Goal: Check status: Check status

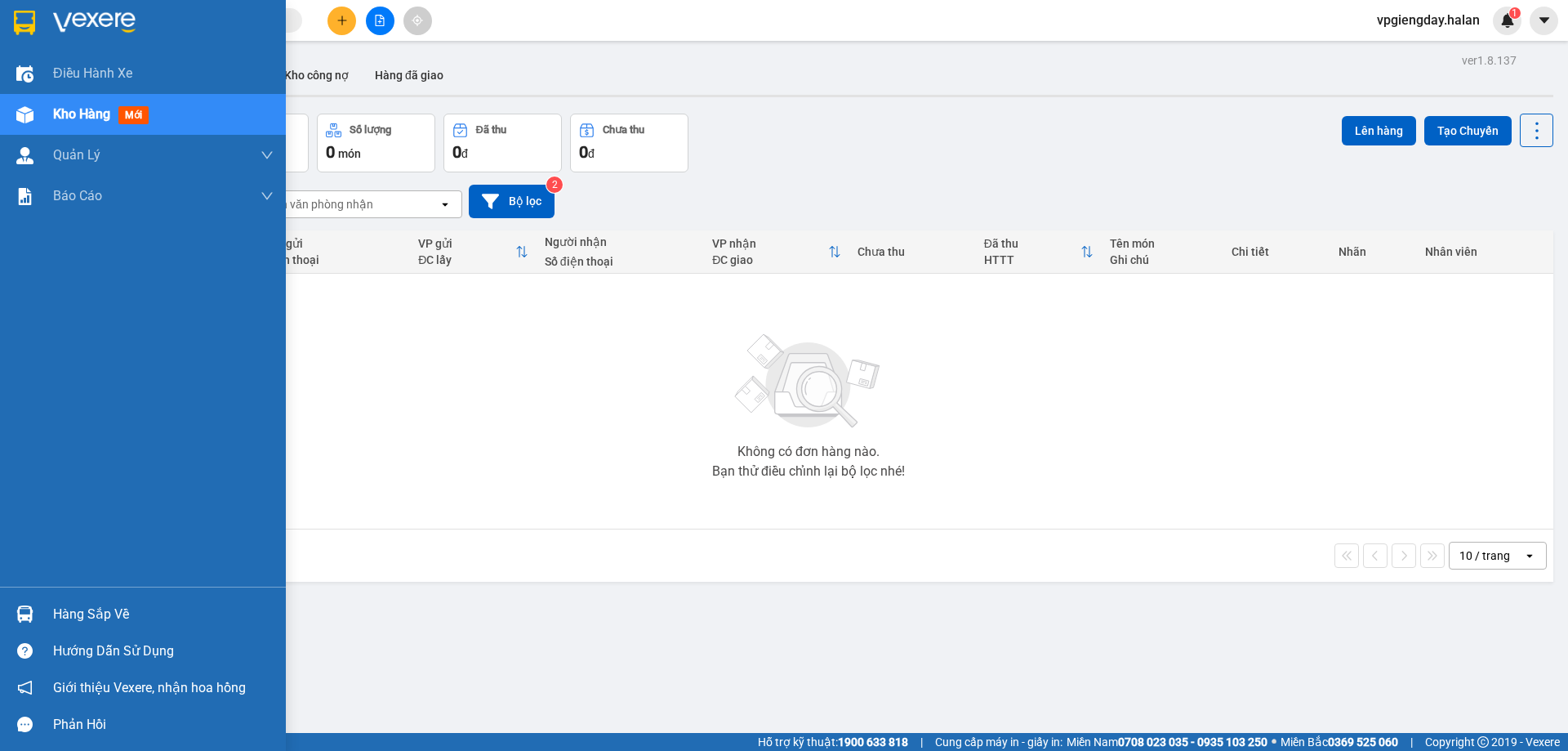
click at [53, 614] on div "Hàng sắp về" at bounding box center [163, 614] width 221 height 25
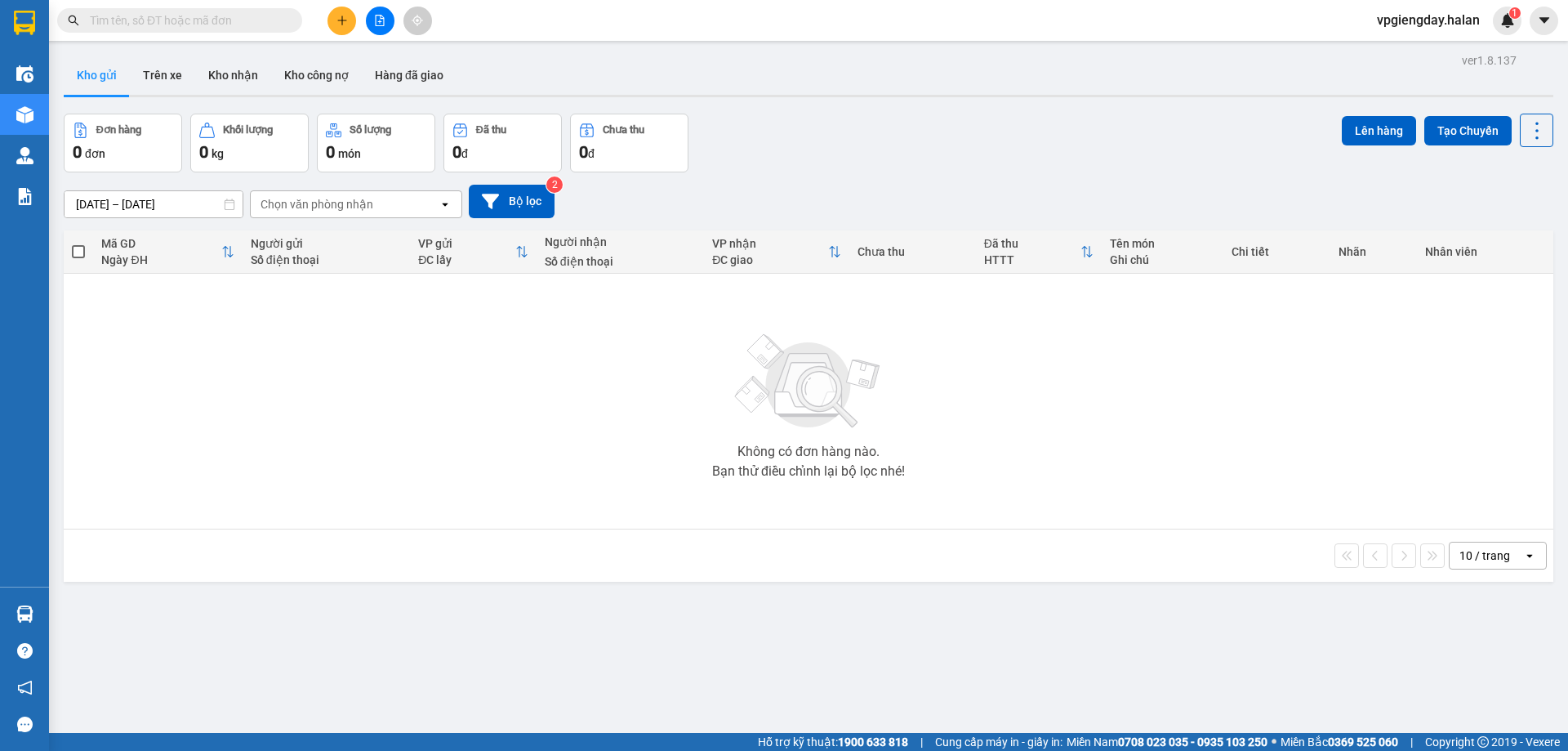
click at [229, 436] on section "Kết quả tìm kiếm ( 0 ) Bộ lọc No Data vpgiengday.halan 1 Điều hành xe Kho hàng …" at bounding box center [784, 376] width 1568 height 751
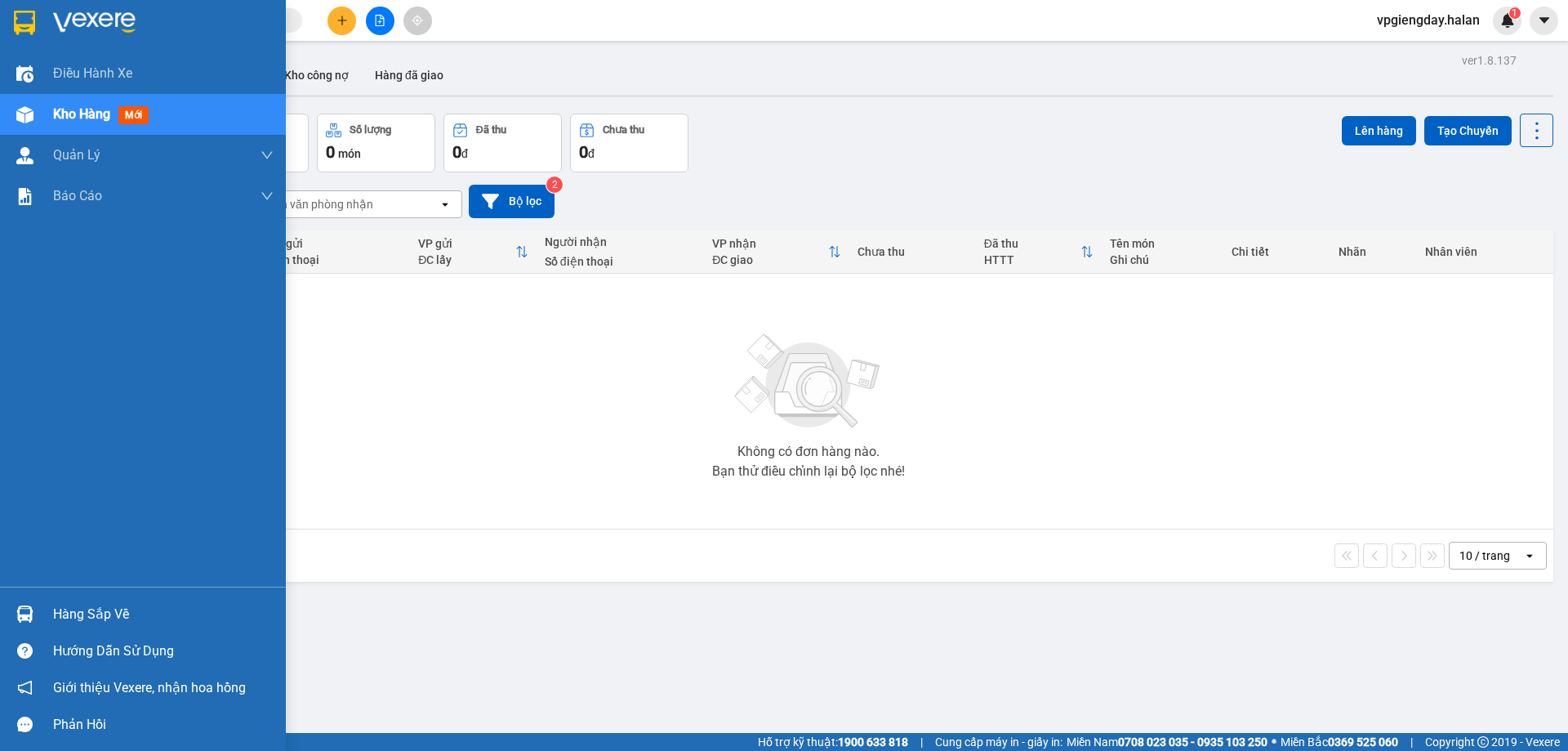
click at [55, 614] on div "Hàng sắp về" at bounding box center [163, 614] width 221 height 25
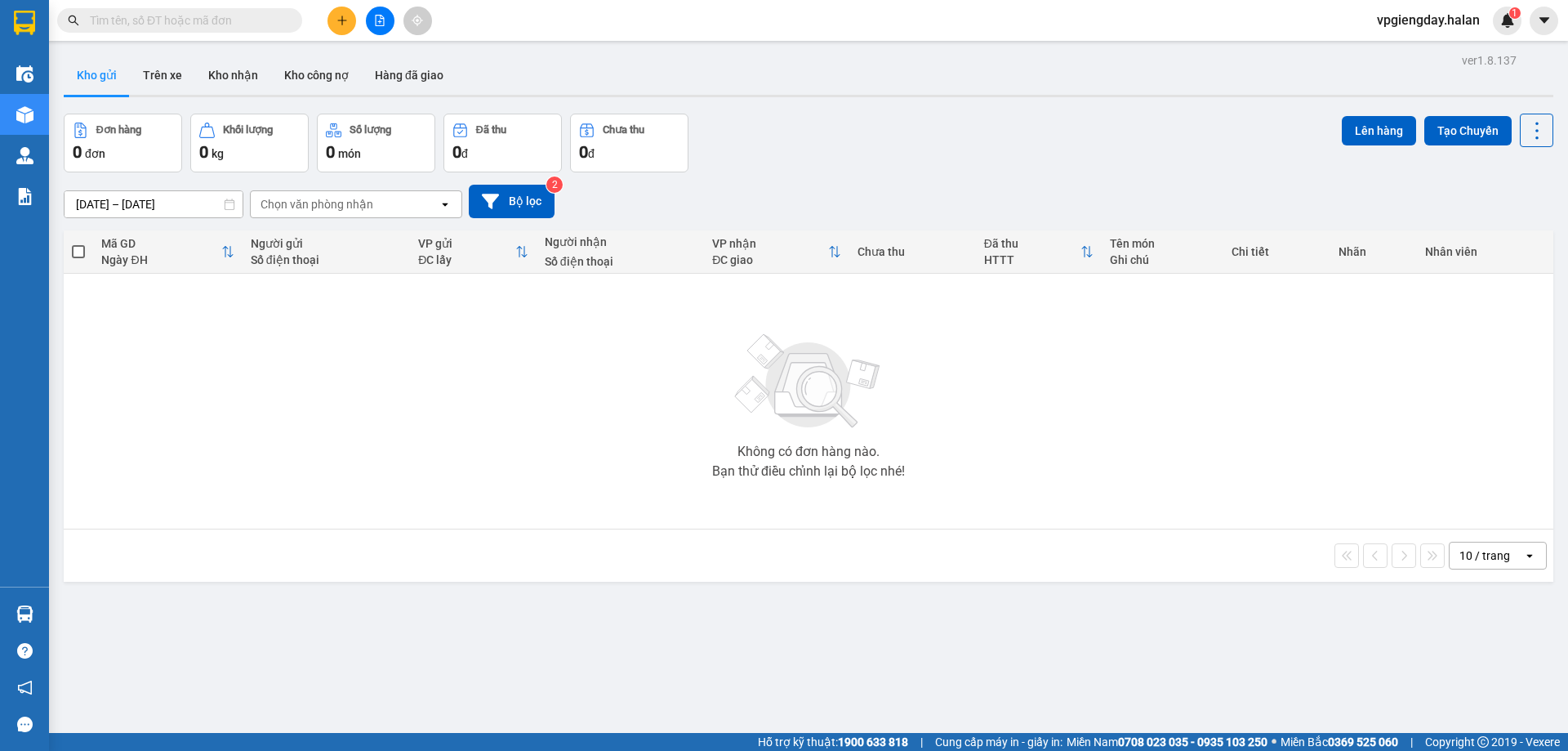
click at [369, 469] on section "Kết quả tìm kiếm ( 0 ) Bộ lọc No Data vpgiengday.halan 1 Điều hành xe Kho hàng …" at bounding box center [784, 376] width 1568 height 751
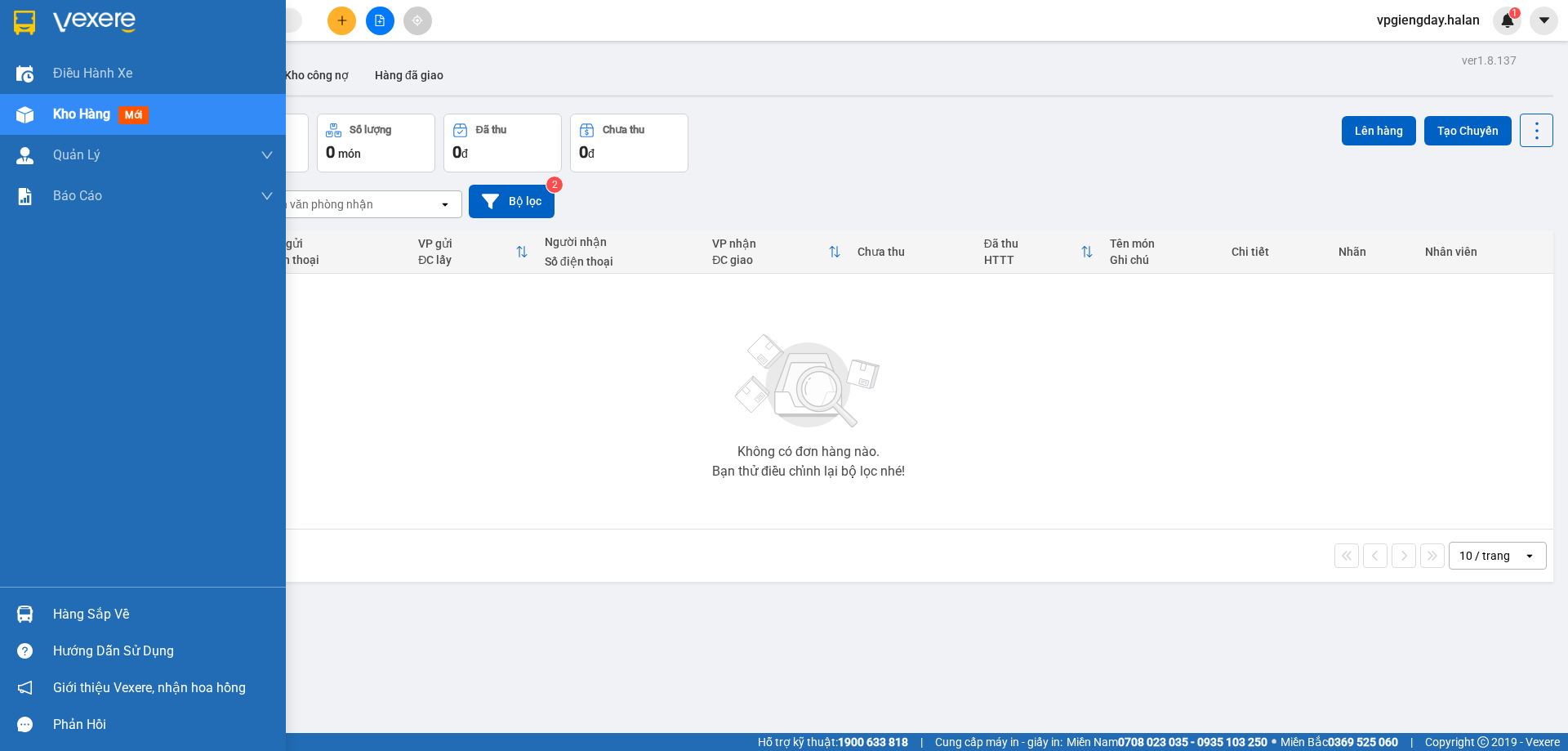
click at [132, 612] on div "Hàng sắp về" at bounding box center [163, 614] width 221 height 25
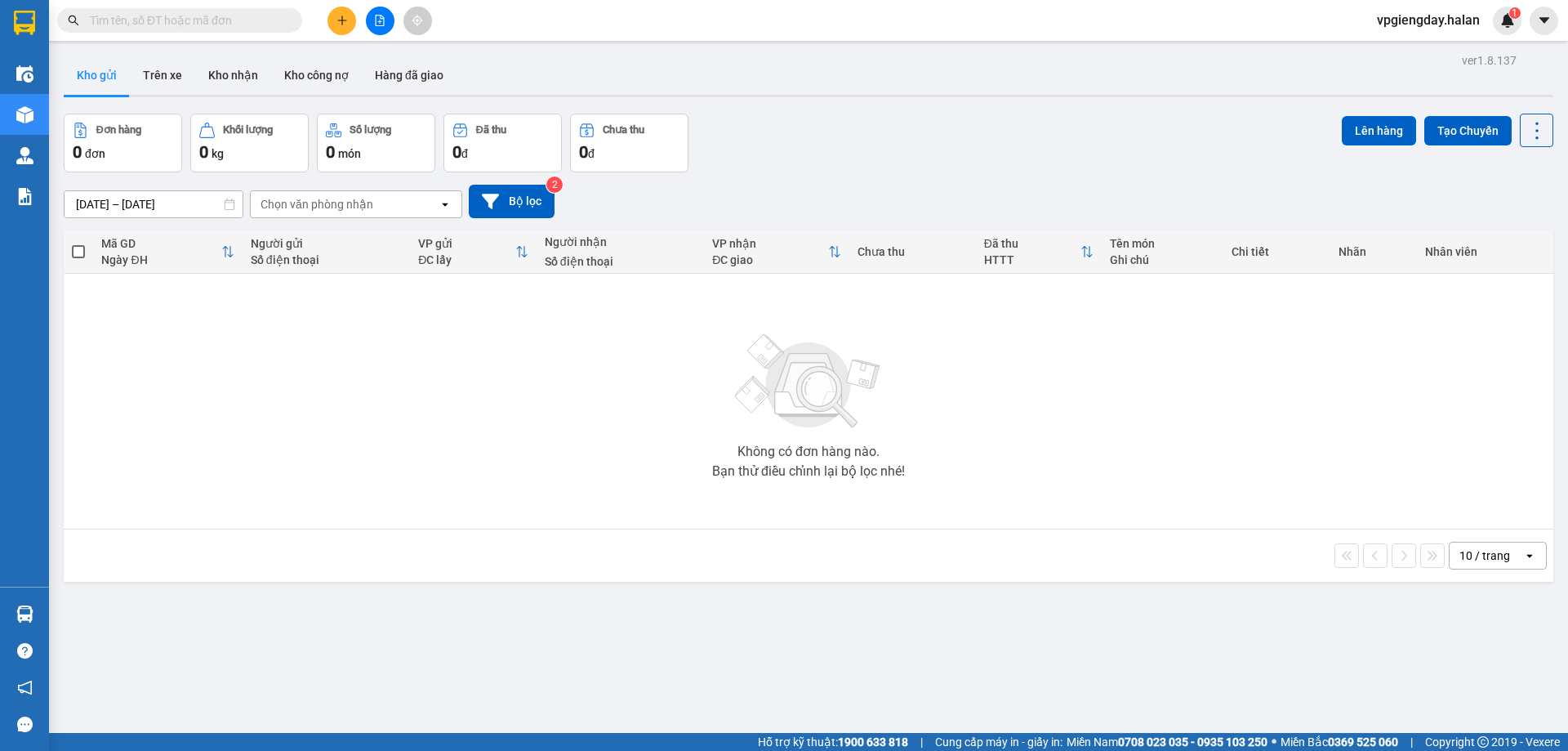
click at [274, 416] on section "Kết quả tìm kiếm ( 0 ) Bộ lọc No Data vpgiengday.halan 1 Điều hành xe Kho hàng …" at bounding box center [784, 376] width 1568 height 751
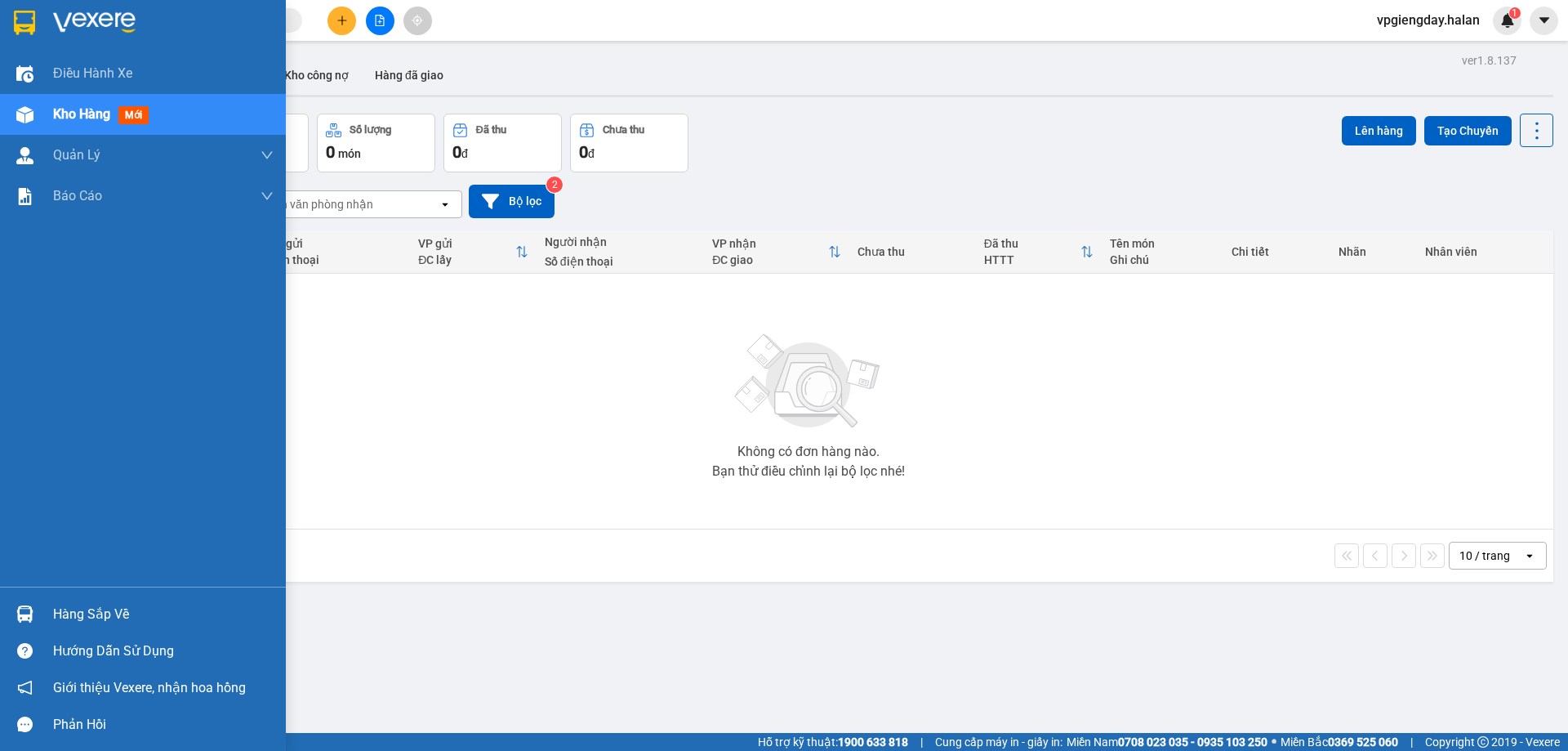
click at [146, 610] on div "Hàng sắp về" at bounding box center [163, 614] width 221 height 25
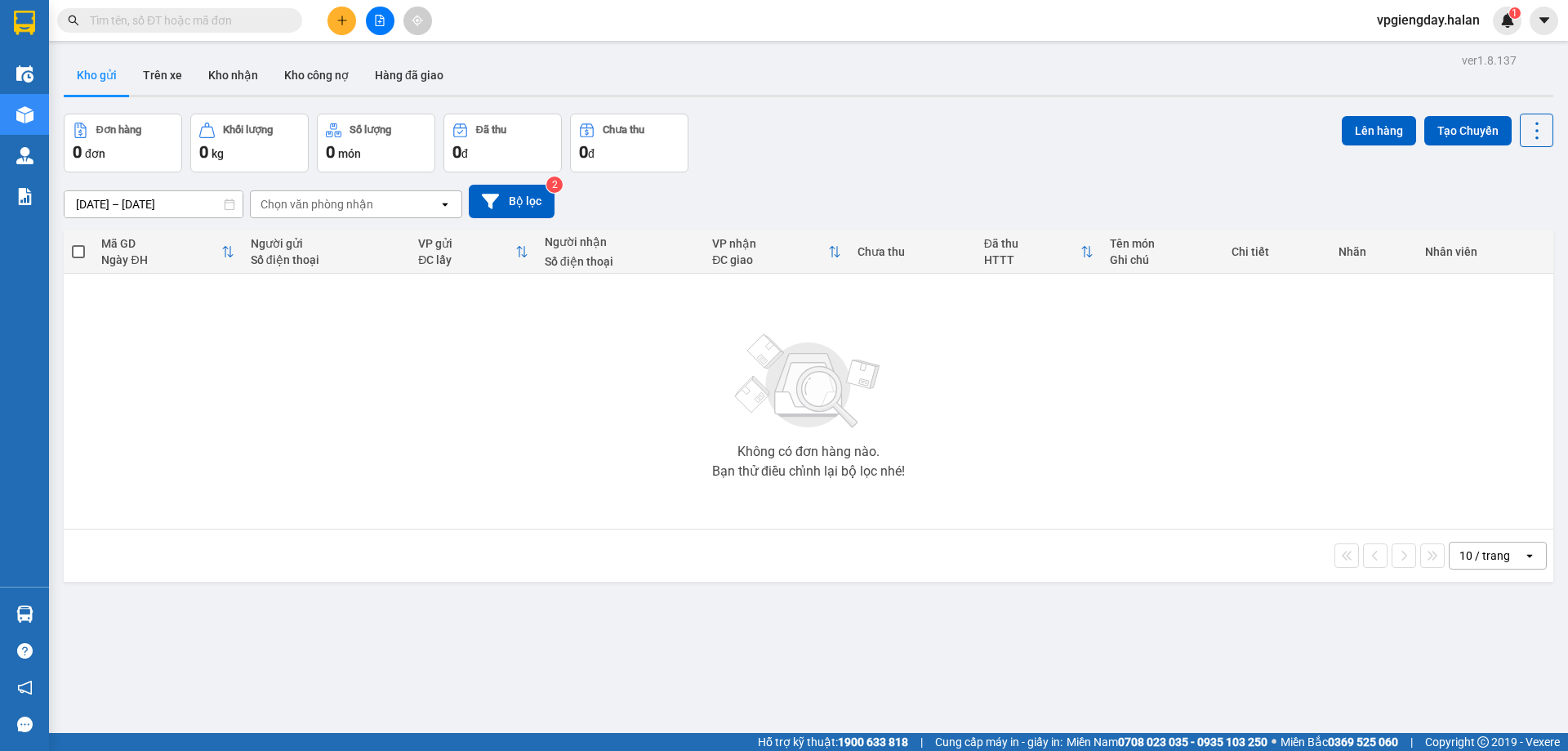
click at [539, 347] on section "Kết quả tìm kiếm ( 0 ) Bộ lọc No Data vpgiengday.halan 1 Điều hành xe Kho hàng …" at bounding box center [784, 376] width 1568 height 751
click at [304, 74] on button "Kho công nợ" at bounding box center [317, 75] width 91 height 39
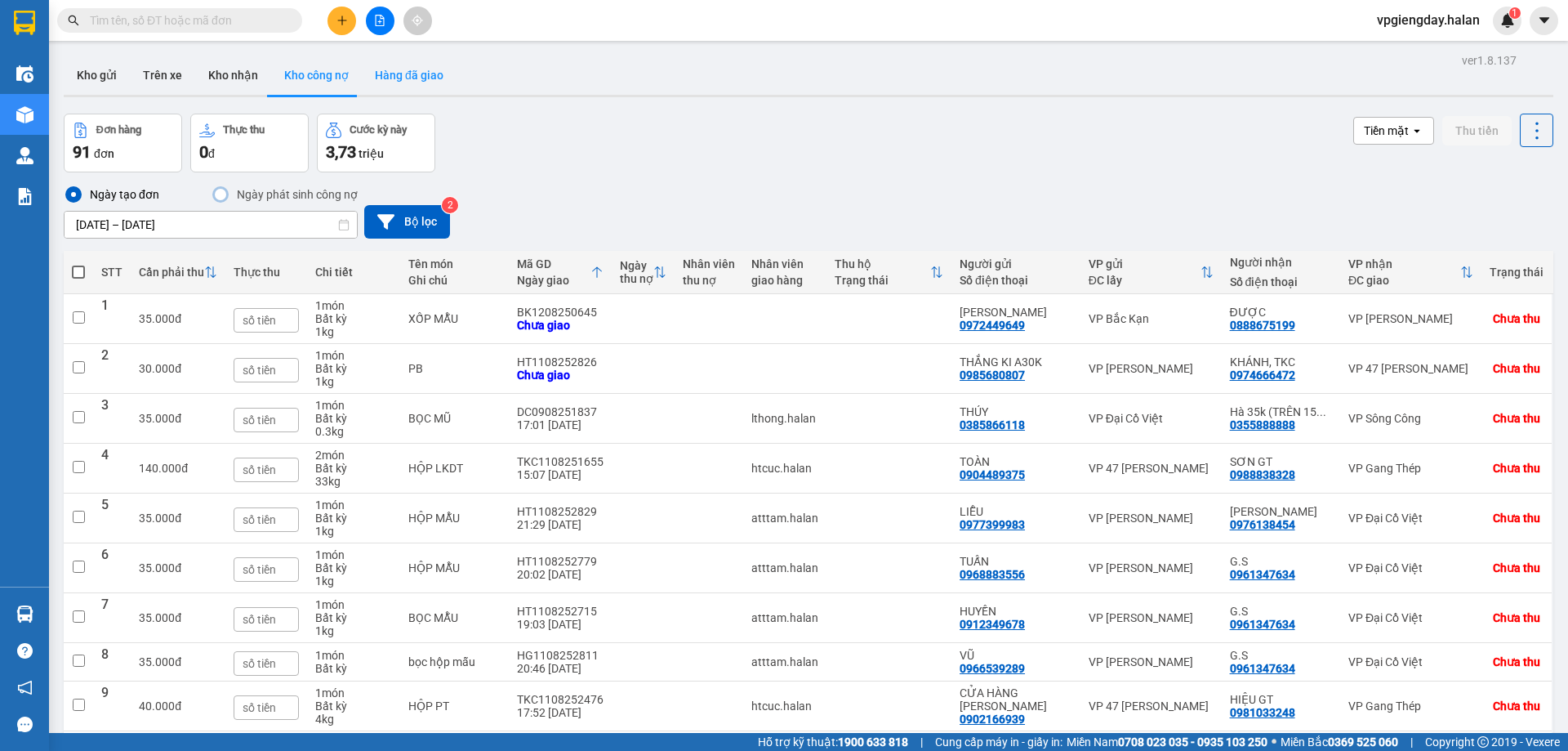
click at [405, 74] on button "Hàng đã giao" at bounding box center [410, 75] width 95 height 39
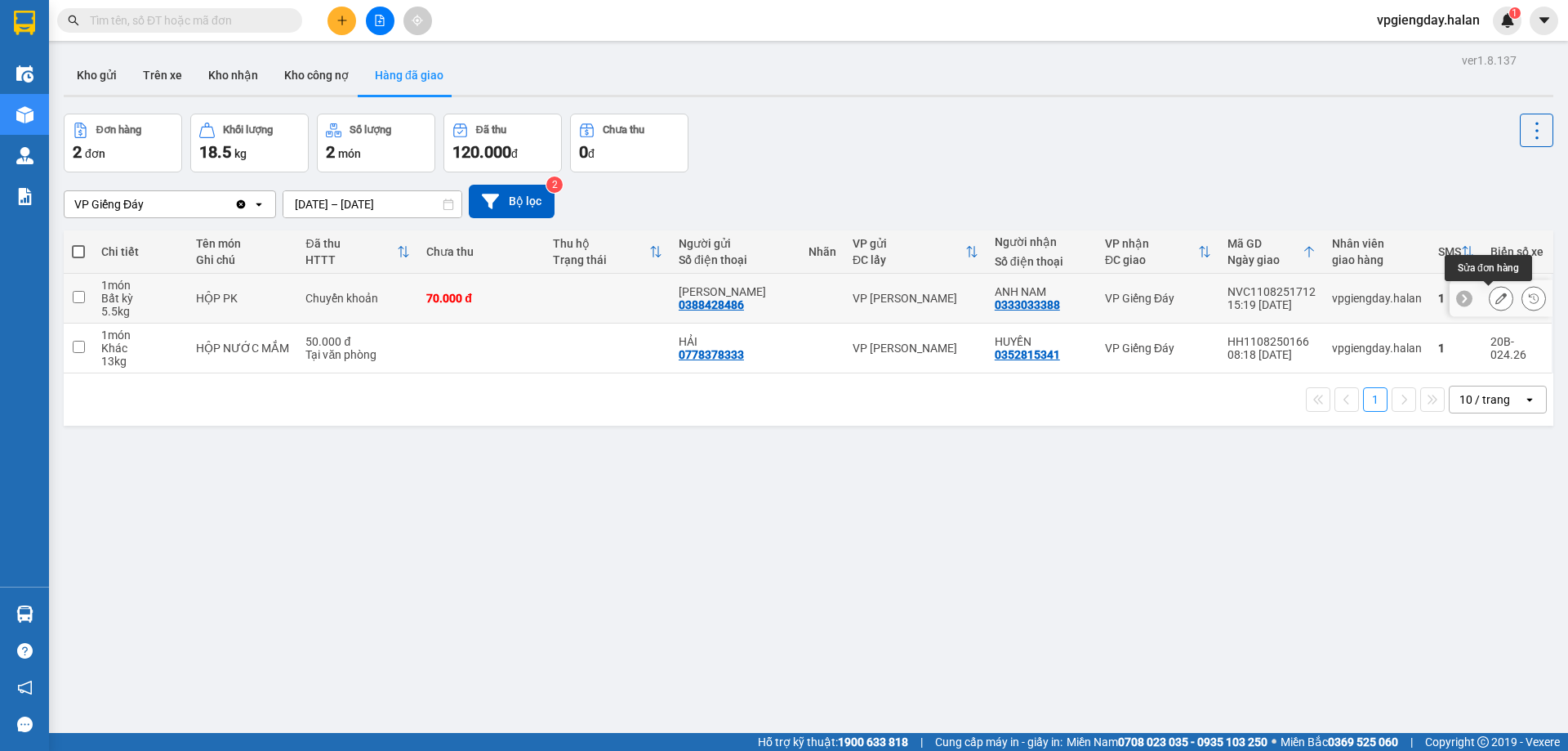
click at [1499, 299] on button at bounding box center [1502, 299] width 23 height 28
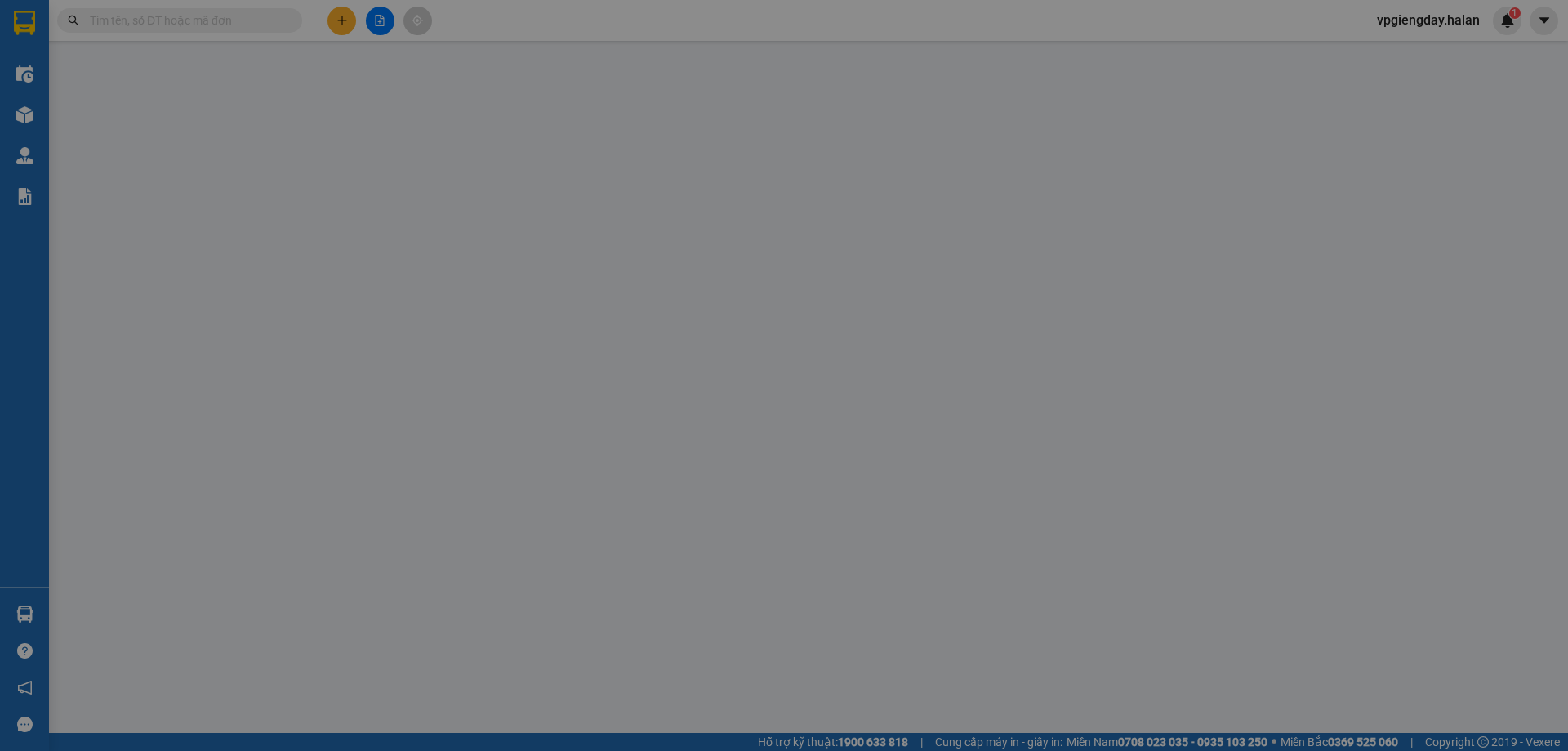
type input "0388428486"
type input "[PERSON_NAME]"
type input "0333033388"
type input "ANH NAM"
type input "70.000"
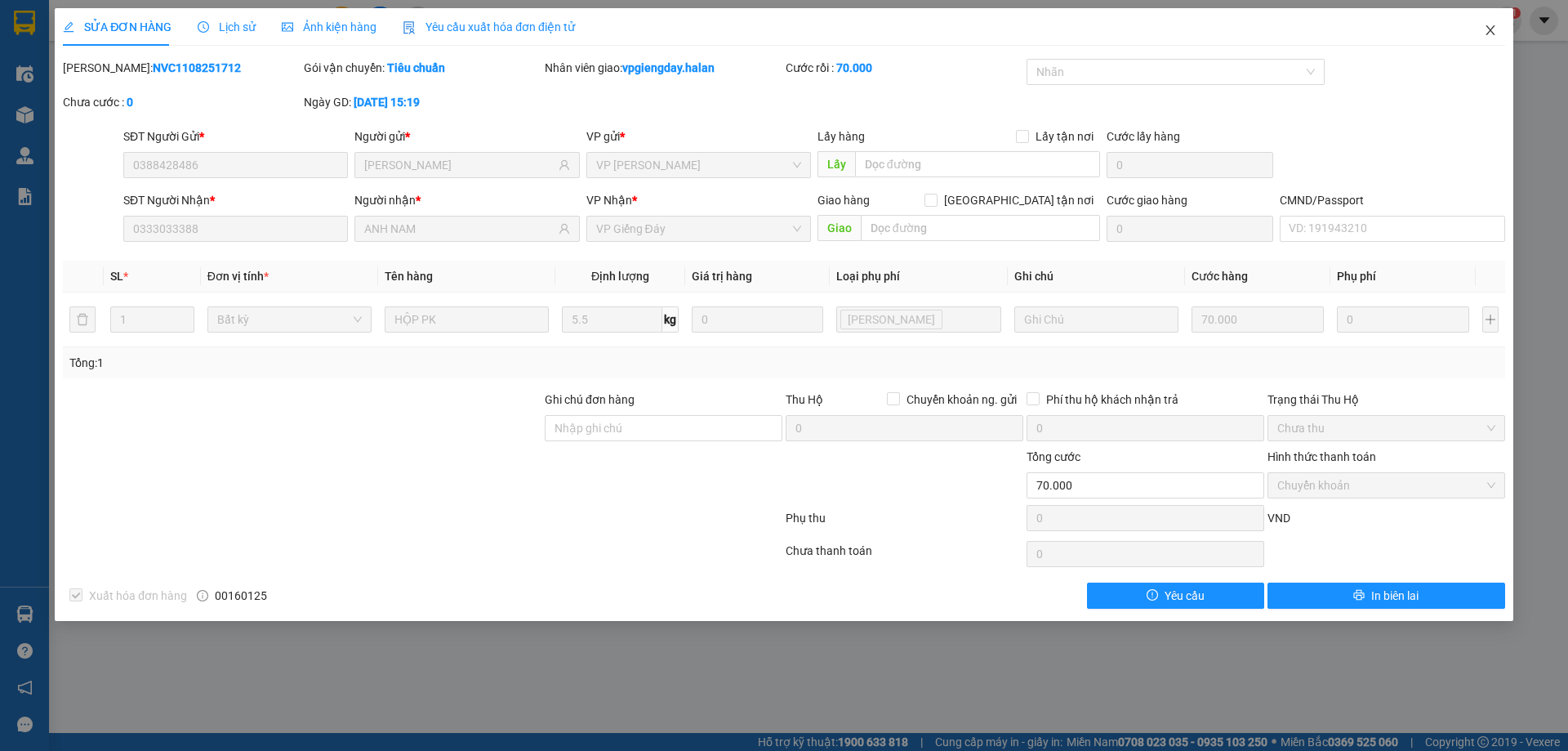
click at [1496, 27] on icon "close" at bounding box center [1491, 30] width 13 height 13
